Goal: Obtain resource: Download file/media

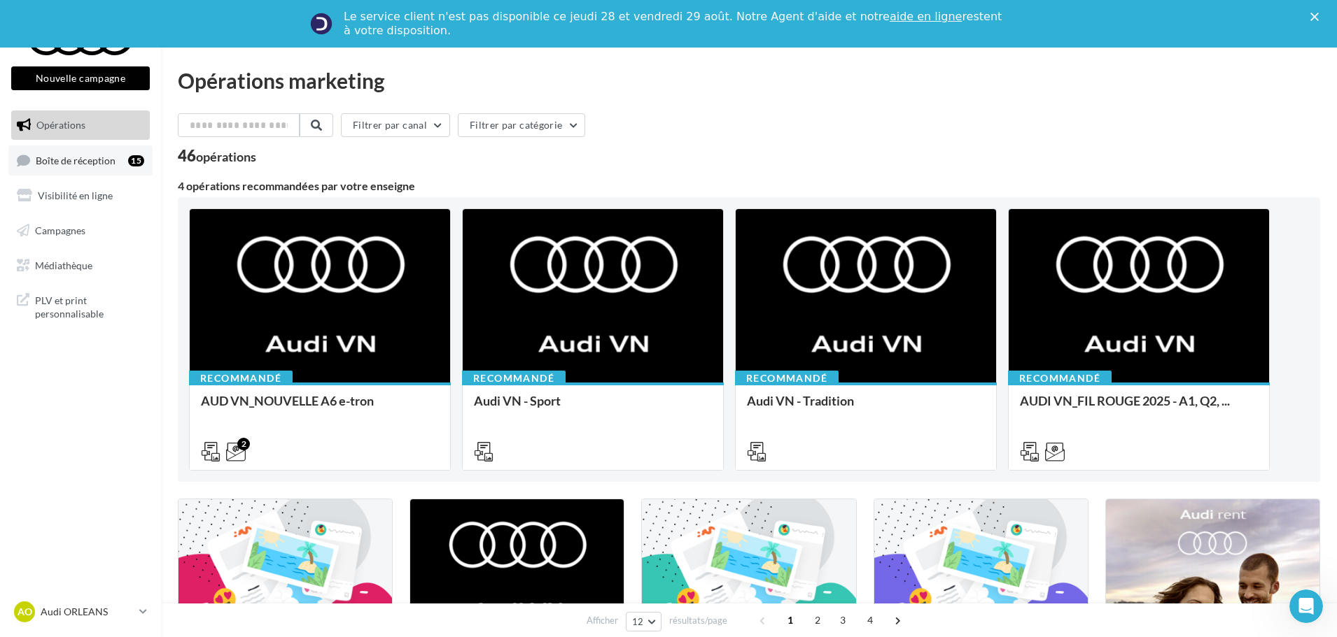
click at [89, 162] on span "Boîte de réception" at bounding box center [76, 160] width 80 height 12
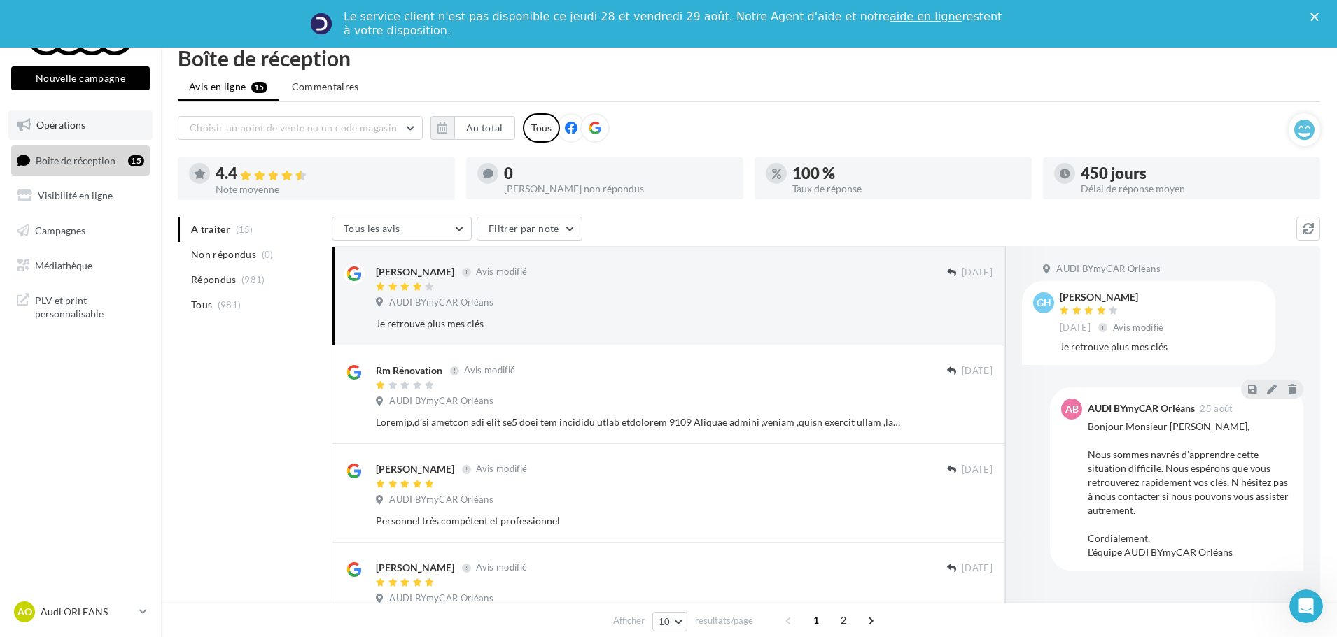
click at [64, 131] on link "Opérations" at bounding box center [80, 125] width 144 height 29
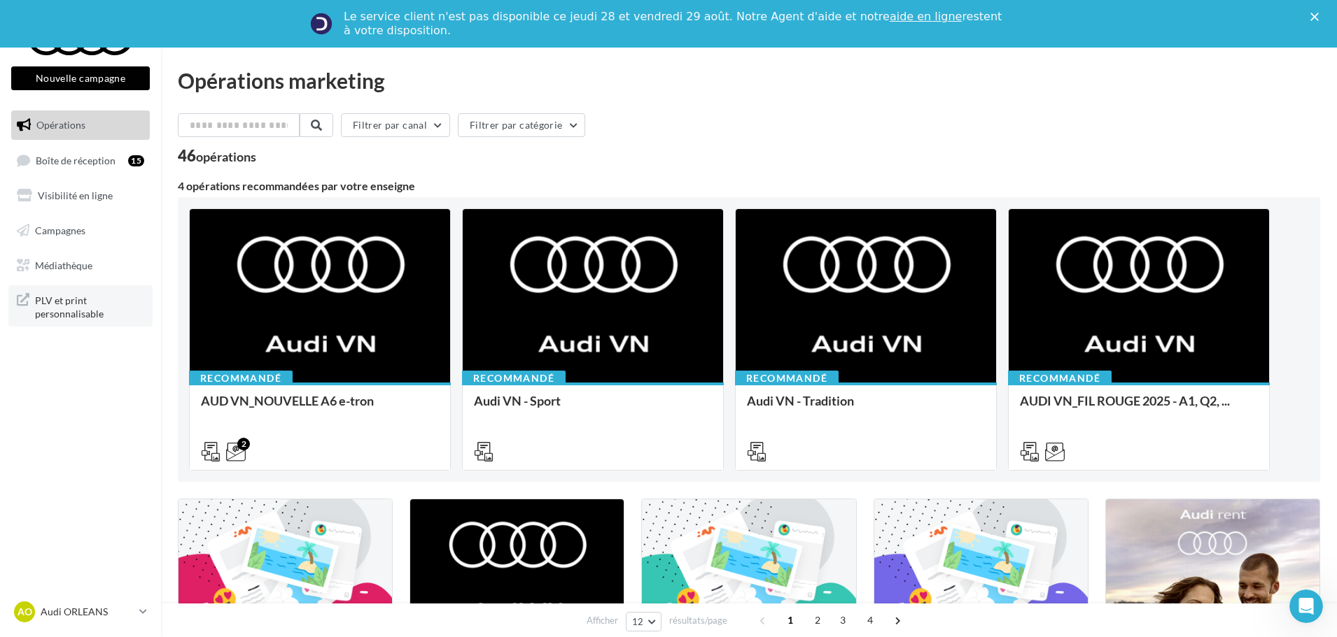
click at [76, 313] on span "PLV et print personnalisable" at bounding box center [89, 306] width 109 height 30
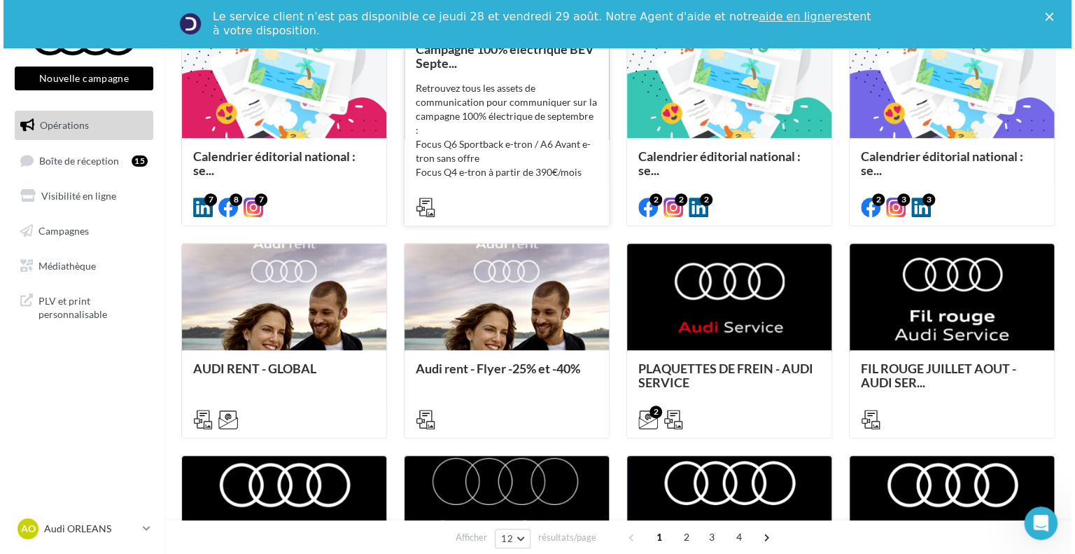
scroll to position [425, 0]
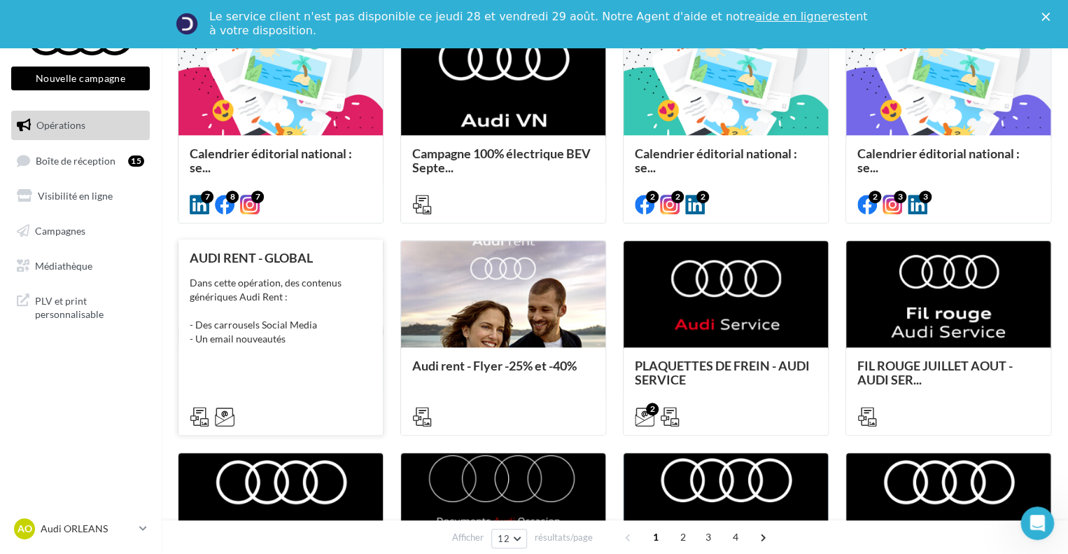
click at [321, 368] on div "AUDI RENT - GLOBAL Dans cette opération, des contenus génériques Audi Rent : - …" at bounding box center [281, 336] width 182 height 171
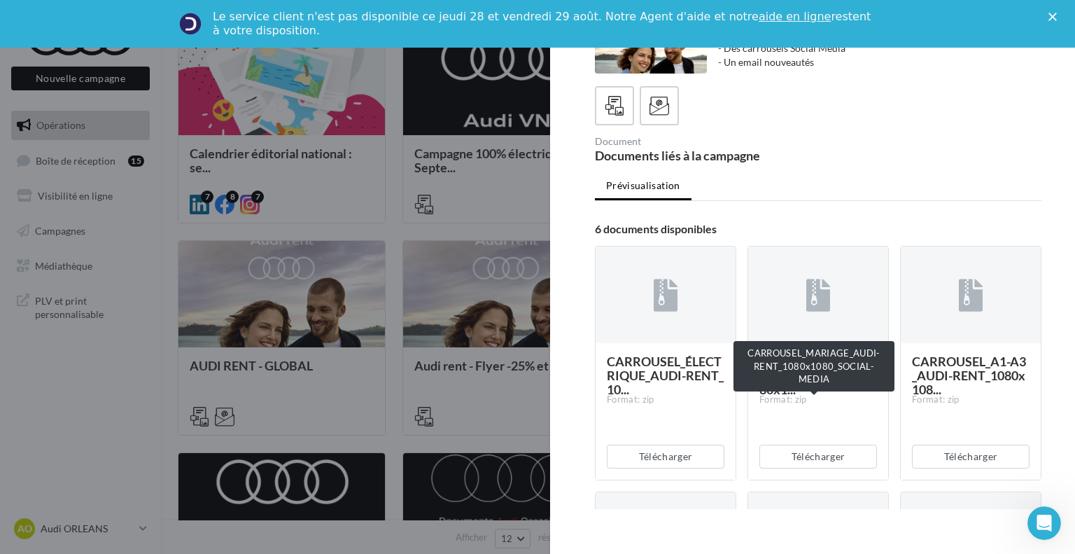
scroll to position [70, 0]
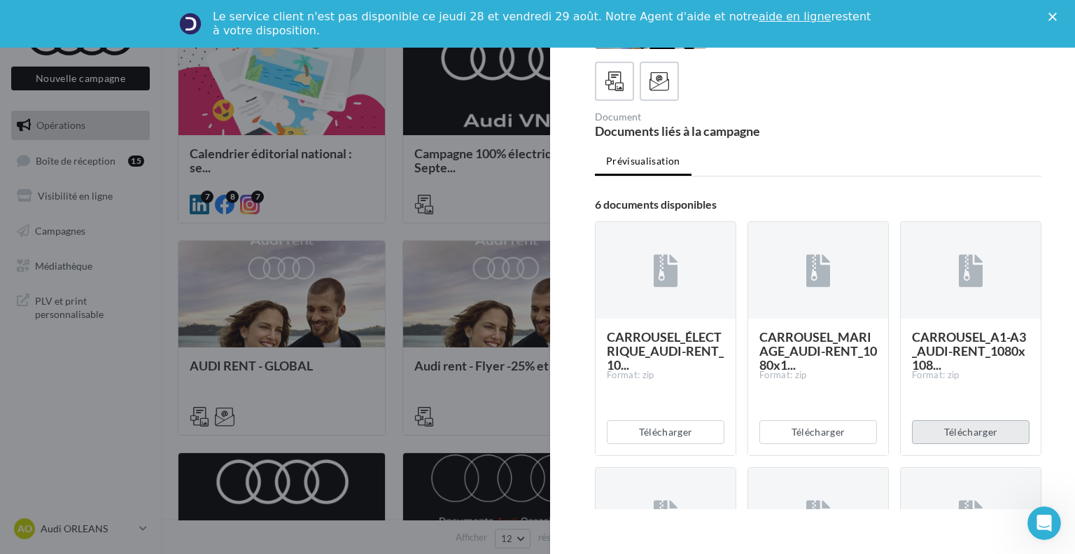
click at [970, 435] on button "Télécharger" at bounding box center [971, 432] width 118 height 24
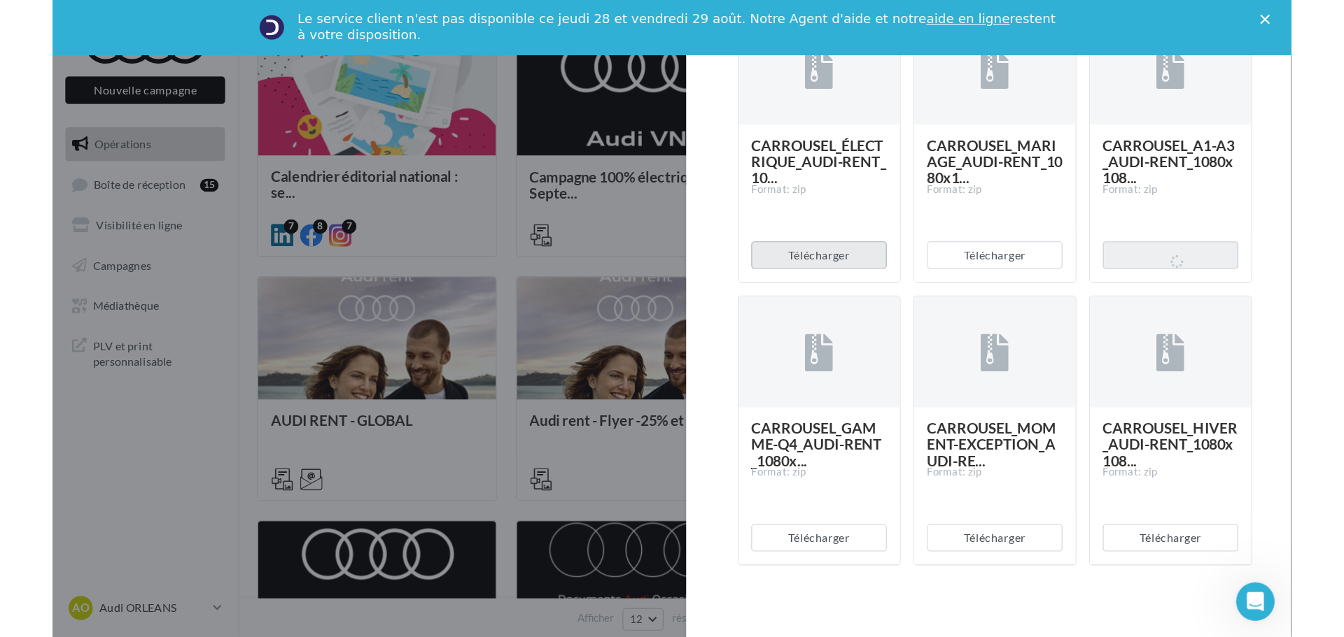
scroll to position [210, 0]
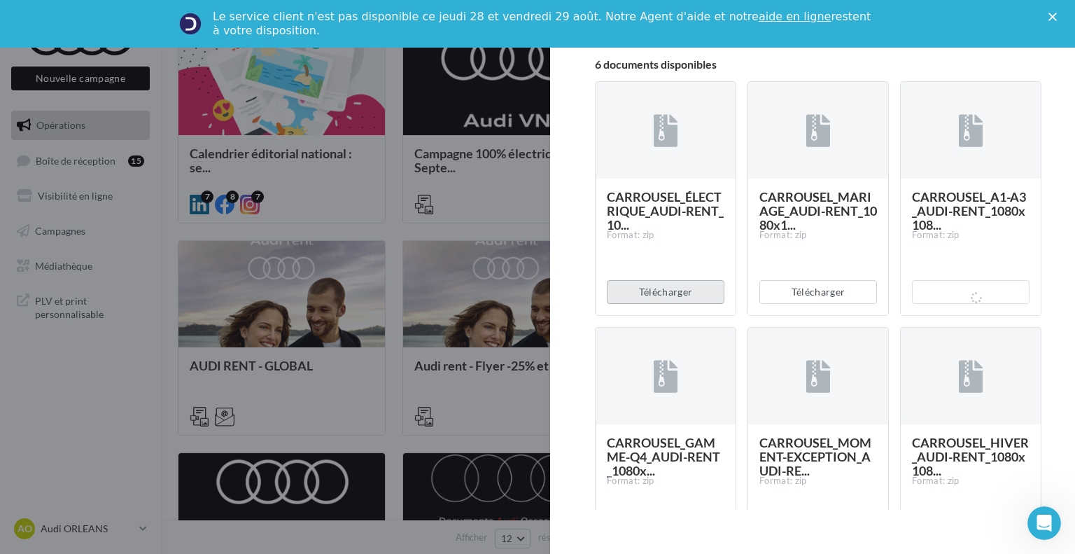
click at [658, 289] on button "Télécharger" at bounding box center [666, 292] width 118 height 24
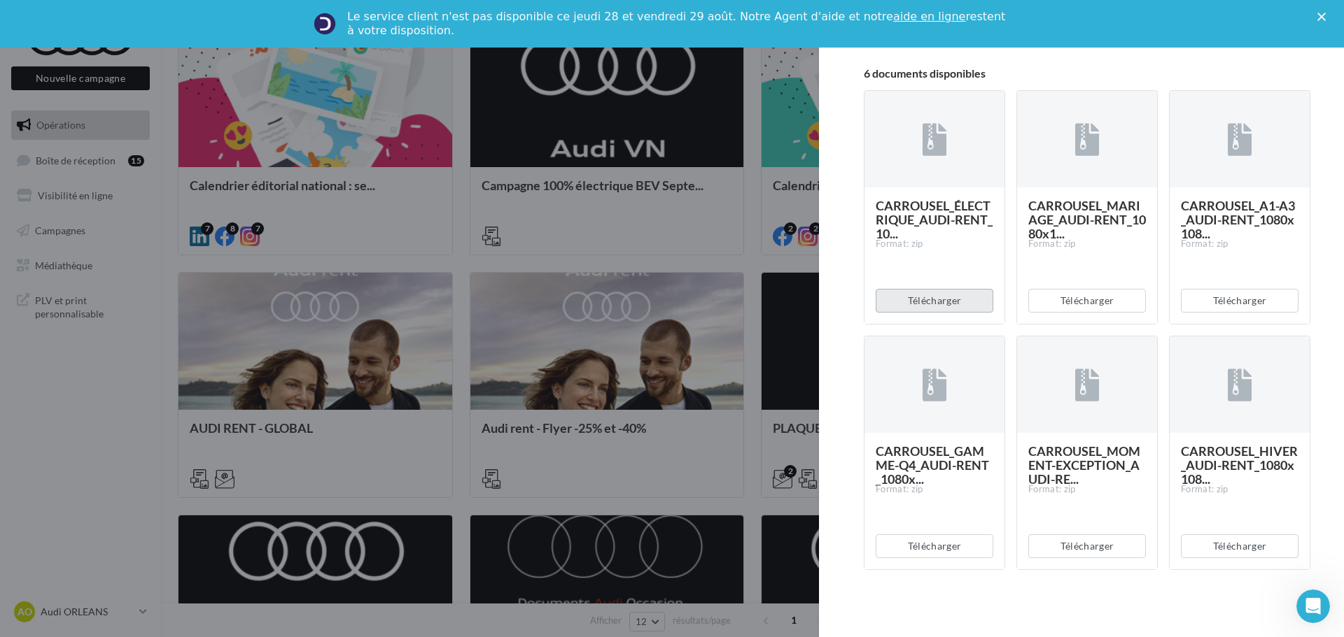
scroll to position [201, 0]
